Goal: Information Seeking & Learning: Learn about a topic

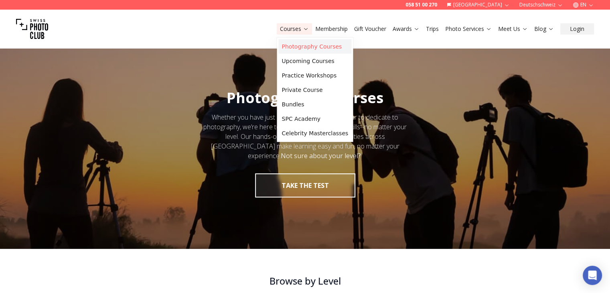
click at [298, 48] on link "Photography Courses" at bounding box center [314, 46] width 73 height 14
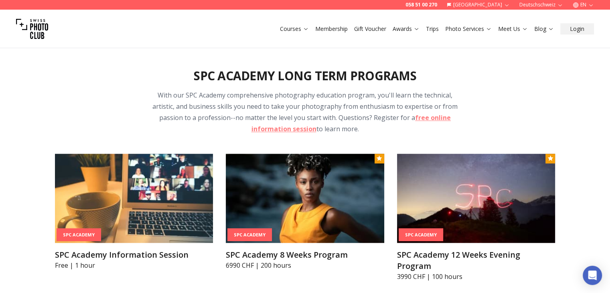
scroll to position [1023, 0]
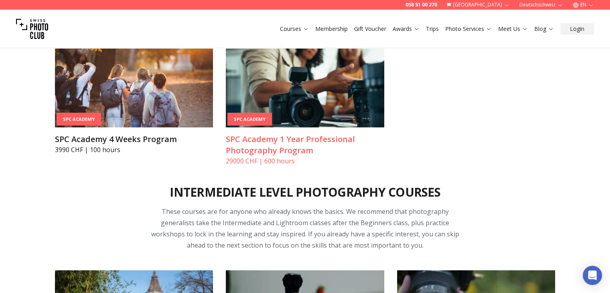
click at [343, 119] on img at bounding box center [305, 82] width 158 height 89
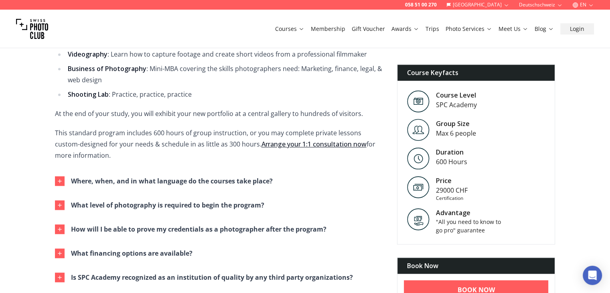
scroll to position [511, 0]
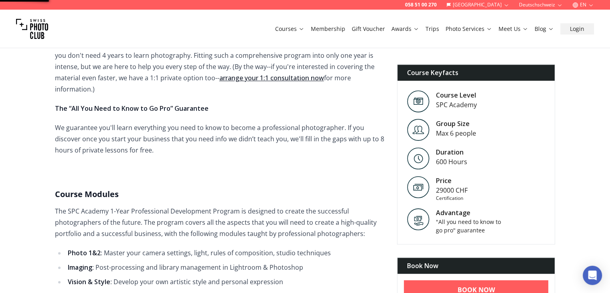
scroll to position [554, 0]
